Goal: Task Accomplishment & Management: Complete application form

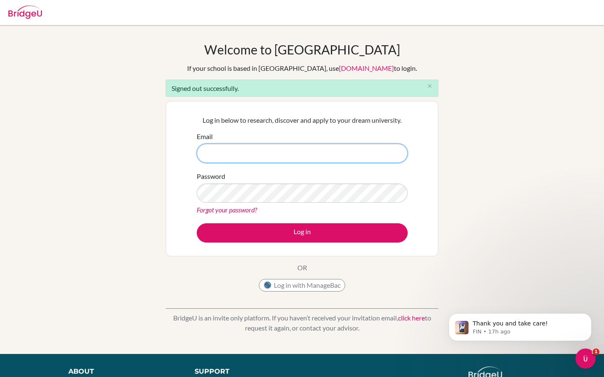
click at [234, 156] on input "Email" at bounding box center [302, 153] width 211 height 19
paste input "riya.goyal@cialfo.com.sg"
type input "riya.goyal@cialfo.com.sg"
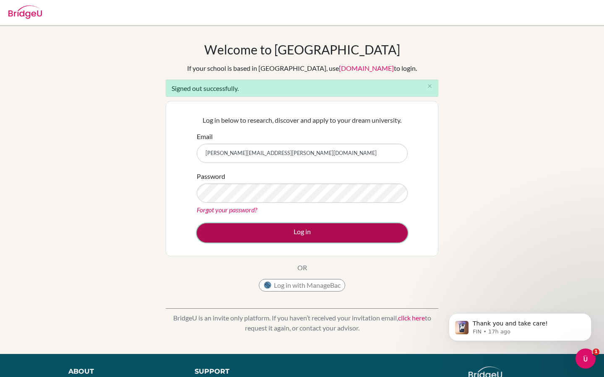
click at [249, 241] on button "Log in" at bounding box center [302, 233] width 211 height 19
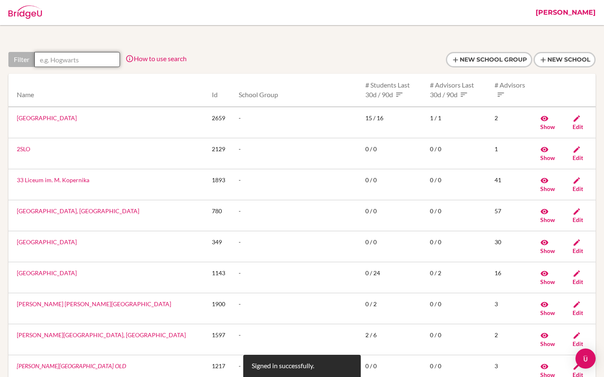
click at [72, 60] on input "text" at bounding box center [77, 59] width 86 height 15
type input "i"
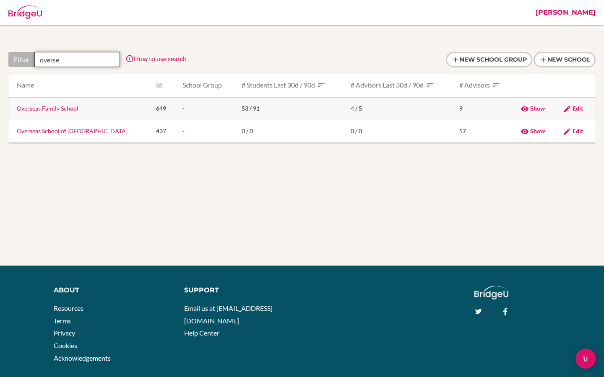
type input "overse"
click at [49, 109] on link "Overseas Family School" at bounding box center [48, 108] width 62 height 7
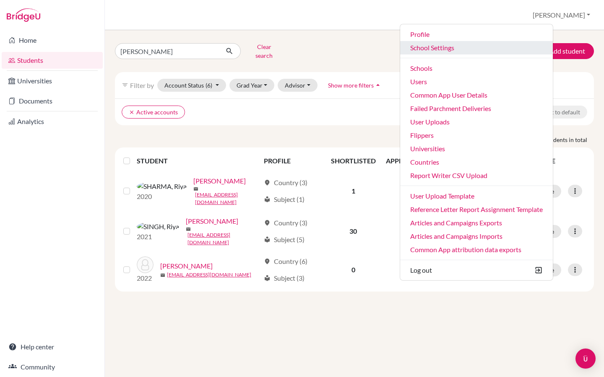
click at [487, 50] on link "School Settings" at bounding box center [476, 47] width 153 height 13
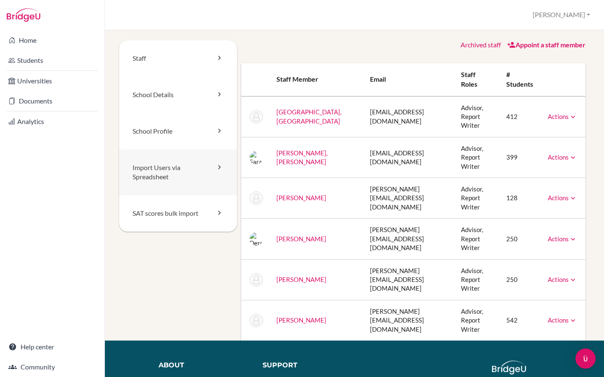
click at [156, 174] on link "Import Users via Spreadsheet" at bounding box center [178, 173] width 118 height 46
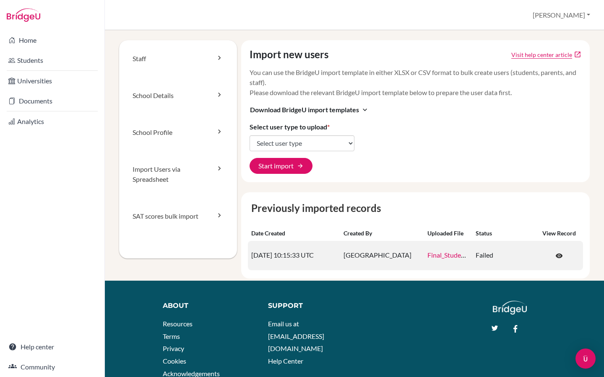
click at [450, 255] on link "Final_Student_Import_Sheet_-_Class_of_2029.xlsx" at bounding box center [498, 255] width 143 height 8
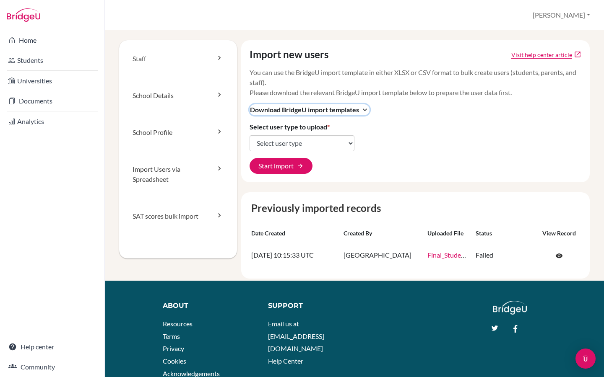
click at [357, 111] on span "Download BridgeU import templates" at bounding box center [304, 110] width 109 height 10
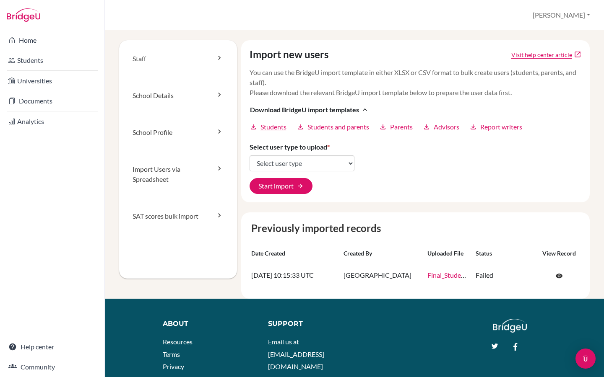
click at [281, 127] on span "Students" at bounding box center [273, 127] width 26 height 10
click at [301, 164] on select "Select user type Students Students and parents Parents Advisors Report writers" at bounding box center [302, 164] width 105 height 16
select select "students"
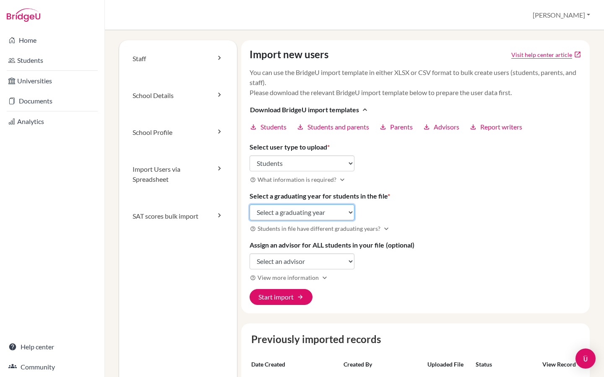
click at [307, 210] on select "Select a graduating year 2024 2025 2026 2027 2028 2029" at bounding box center [302, 213] width 105 height 16
select select "2029"
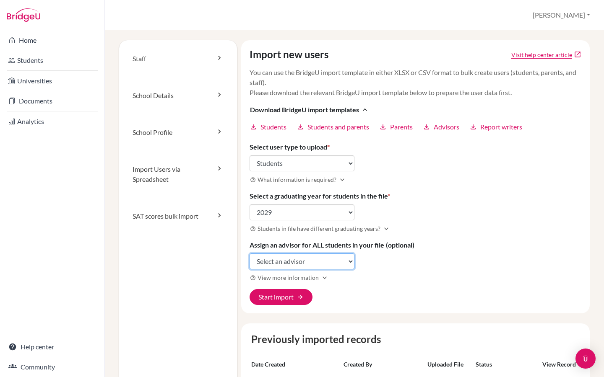
click at [288, 262] on select "Select an advisor Tamana Chanrai-Hills Sara Rae HORNSETH-BATES John Joseph Jame…" at bounding box center [302, 262] width 105 height 16
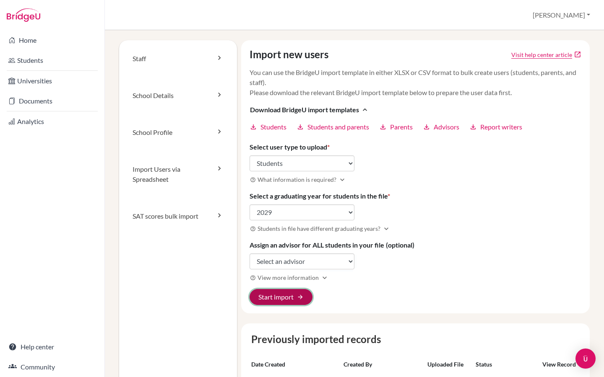
click at [297, 300] on button "Start import arrow_forward" at bounding box center [281, 297] width 63 height 16
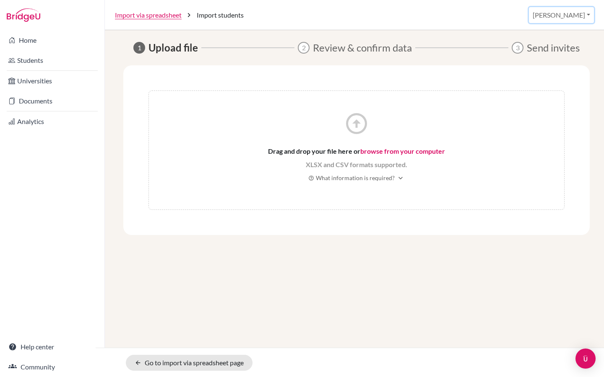
click at [575, 17] on button "[PERSON_NAME]" at bounding box center [561, 15] width 65 height 16
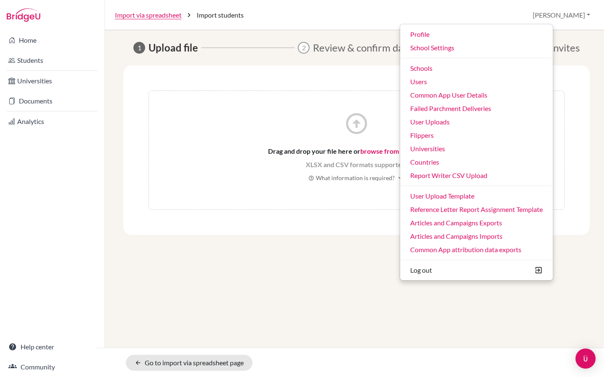
click at [250, 83] on div "arrow_circle_up Drag and drop your file here or browse from your computer XLSX …" at bounding box center [356, 150] width 466 height 170
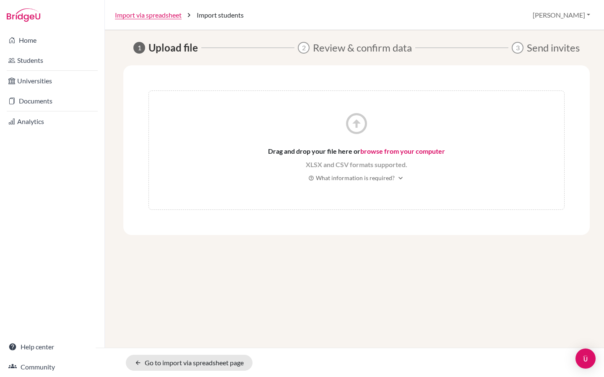
click at [398, 150] on link "browse from your computer" at bounding box center [402, 151] width 85 height 8
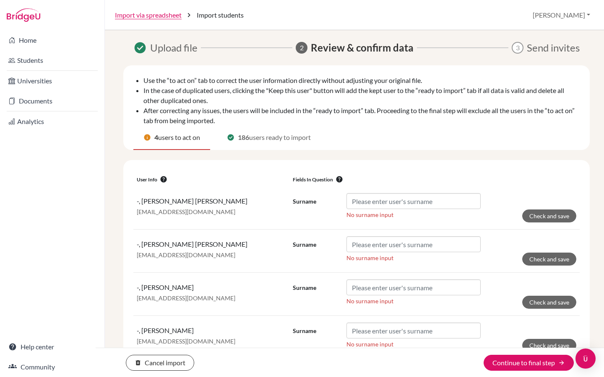
click at [277, 86] on li "Use the “to act on” tab to correct the user information directly without adjust…" at bounding box center [361, 96] width 436 height 20
click at [513, 106] on li "In the case of duplicated users, clicking the "Keep this user" button will add …" at bounding box center [361, 116] width 436 height 20
click at [159, 18] on link "Import via spreadsheet" at bounding box center [148, 15] width 67 height 10
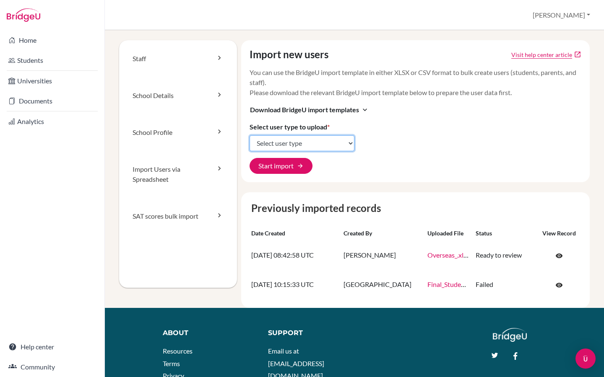
click at [296, 146] on select "Select user type Students Students and parents Parents Advisors Report writers" at bounding box center [302, 143] width 105 height 16
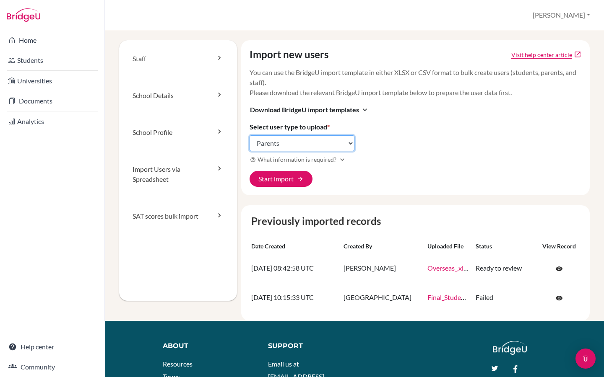
click at [295, 146] on select "Select user type Students Students and parents Parents Advisors Report writers" at bounding box center [302, 143] width 105 height 16
select select "students"
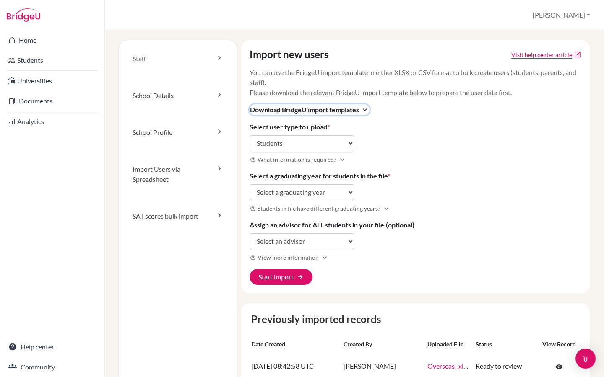
click at [327, 111] on span "Download BridgeU import templates" at bounding box center [304, 110] width 109 height 10
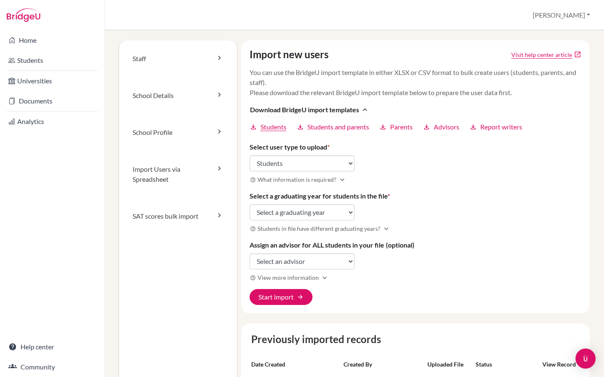
click at [275, 129] on span "Students" at bounding box center [273, 127] width 26 height 10
click at [583, 16] on button "[PERSON_NAME]" at bounding box center [561, 15] width 65 height 16
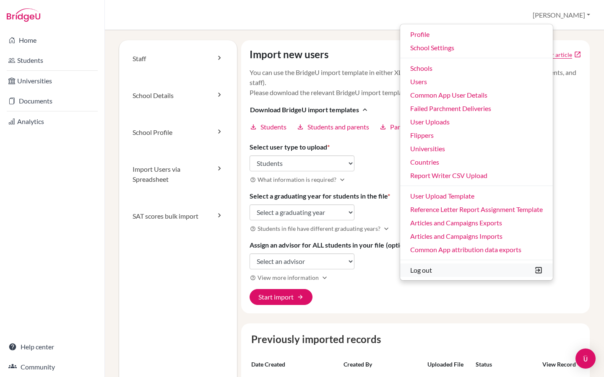
click at [461, 270] on button "Log out" at bounding box center [476, 270] width 153 height 13
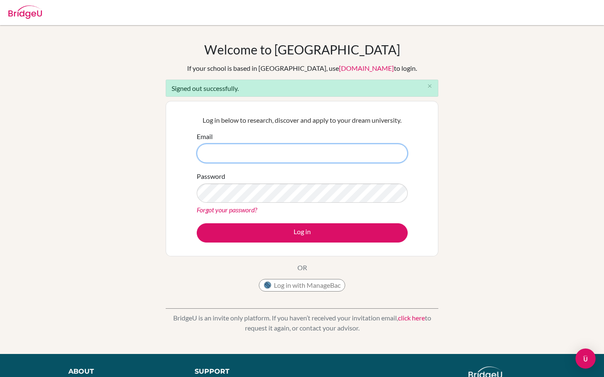
click at [234, 155] on input "Email" at bounding box center [302, 153] width 211 height 19
paste input "[PERSON_NAME][EMAIL_ADDRESS][PERSON_NAME][DOMAIN_NAME]"
type input "[PERSON_NAME][EMAIL_ADDRESS][PERSON_NAME][DOMAIN_NAME]"
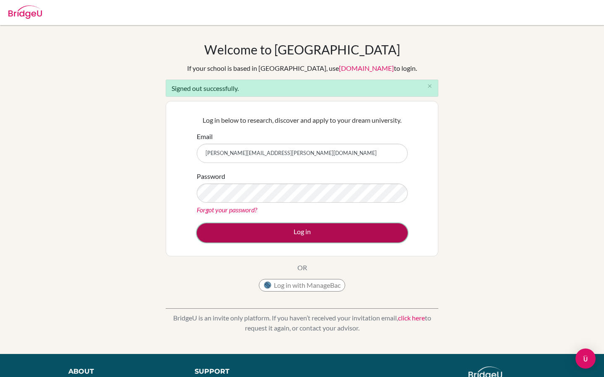
click at [269, 236] on button "Log in" at bounding box center [302, 233] width 211 height 19
